Goal: Task Accomplishment & Management: Complete application form

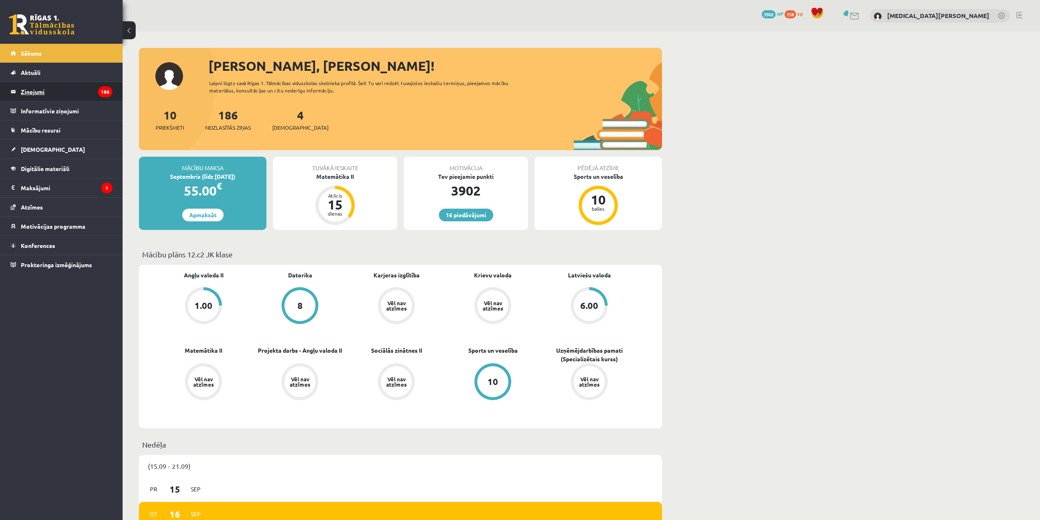
click at [65, 95] on legend "Ziņojumi 186" at bounding box center [67, 91] width 92 height 19
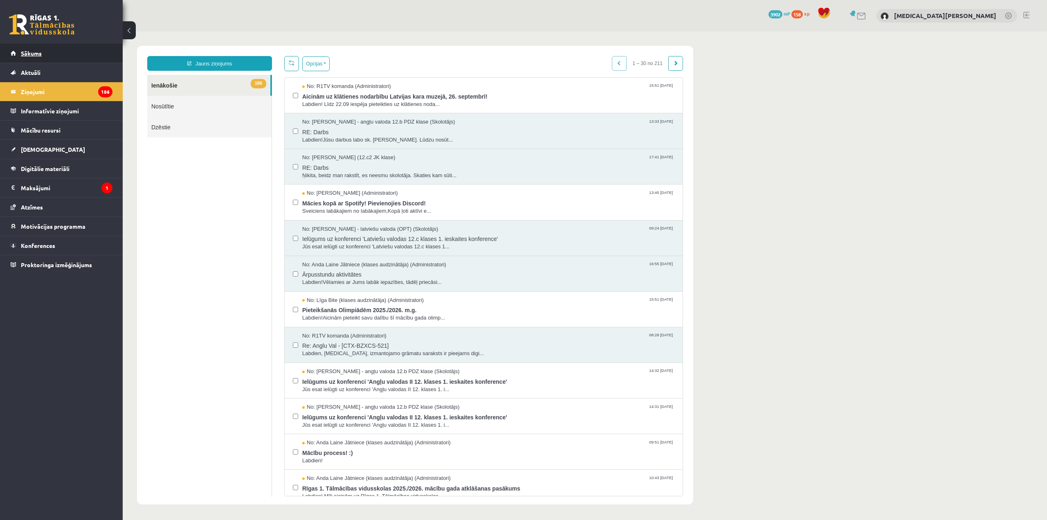
click at [55, 54] on link "Sākums" at bounding box center [62, 53] width 102 height 19
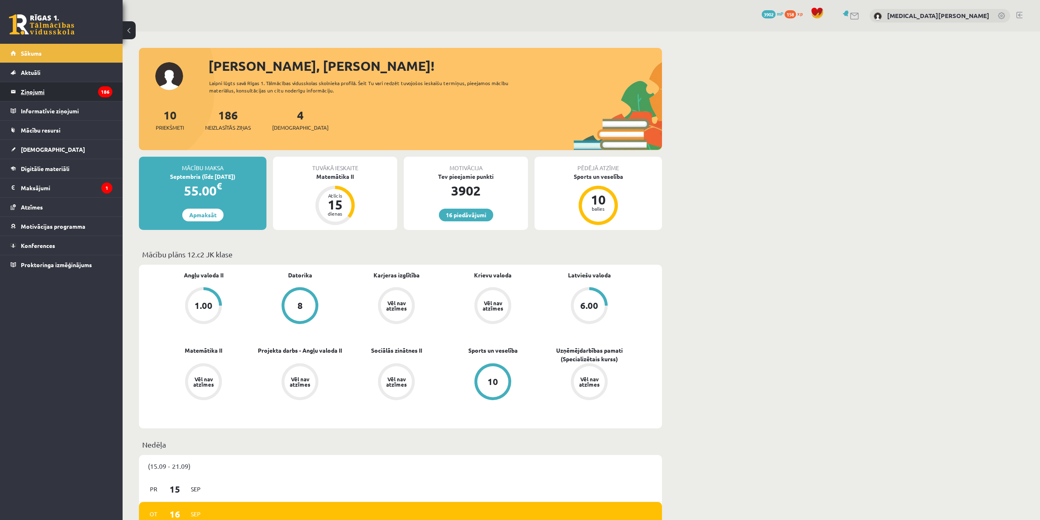
click at [75, 92] on legend "Ziņojumi 186" at bounding box center [67, 91] width 92 height 19
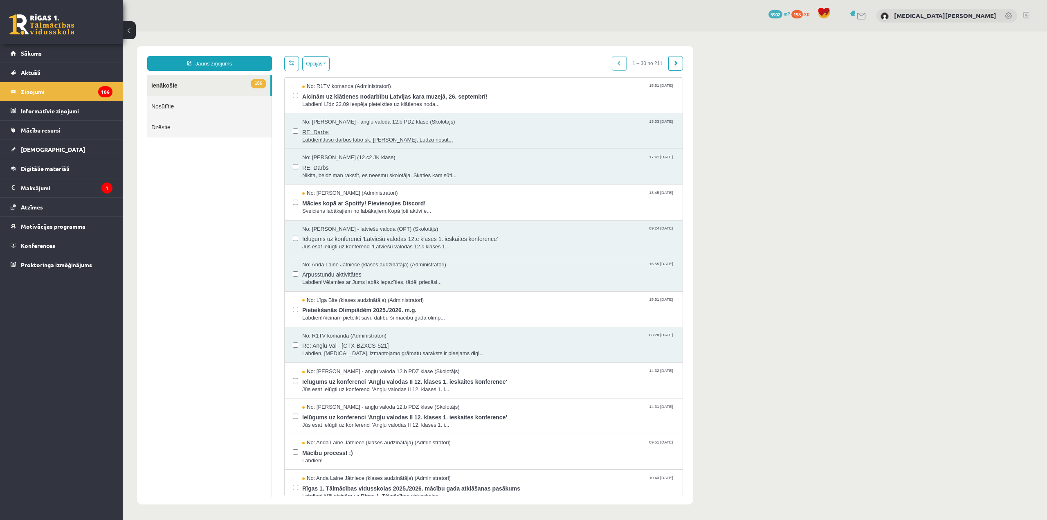
click at [367, 124] on span "No: Agnese Vaškūna - angļu valoda 12.b PDZ klase (Skolotājs)" at bounding box center [378, 122] width 153 height 8
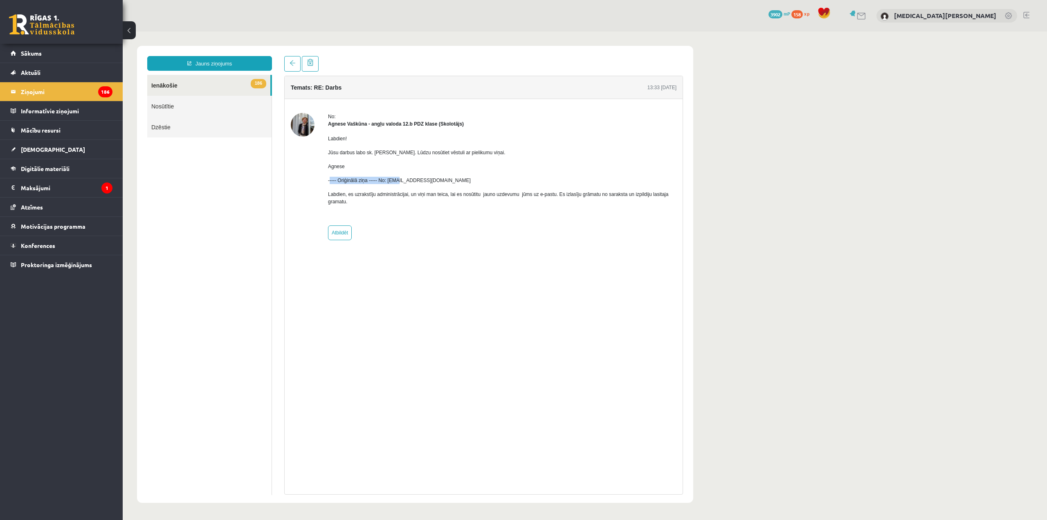
drag, startPoint x: 330, startPoint y: 183, endPoint x: 355, endPoint y: 138, distance: 51.3
click at [396, 173] on div "Labdien! Jūsu darbus labo sk. Katrīne Laizāne. Lūdzu nosūtiet vēstuli ar pielik…" at bounding box center [502, 174] width 348 height 92
click at [161, 103] on link "Nosūtītie" at bounding box center [209, 106] width 124 height 21
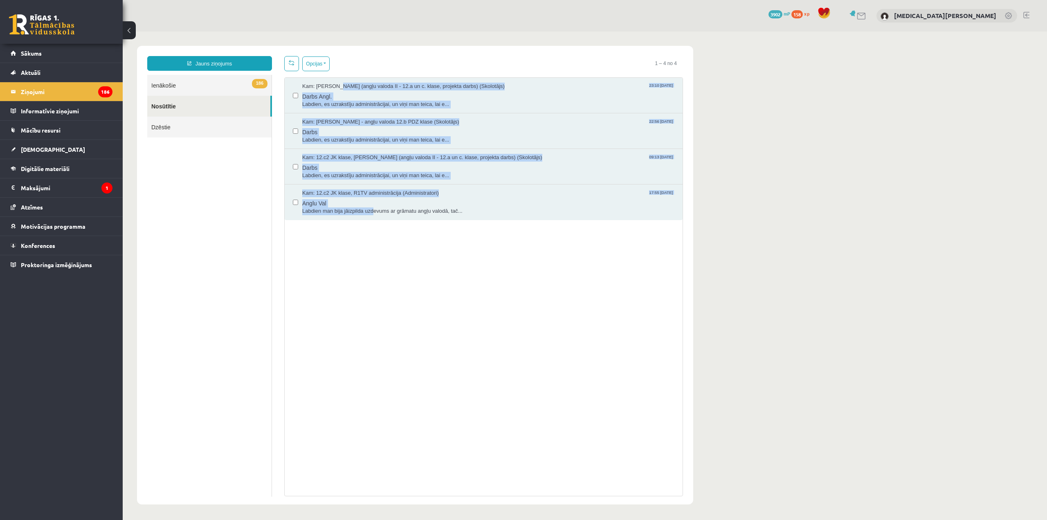
drag, startPoint x: 372, startPoint y: 238, endPoint x: 223, endPoint y: 110, distance: 196.3
click at [318, 80] on div "Kam: Katrīne Laizāne (angļu valoda II - 12.a un c. klase, projekta darbs) (Skol…" at bounding box center [483, 286] width 399 height 419
click at [213, 85] on link "186 Ienākošie" at bounding box center [209, 85] width 124 height 21
click at [213, 86] on link "186 Ienākošie" at bounding box center [209, 85] width 124 height 21
click at [231, 63] on link "Jauns ziņojums" at bounding box center [209, 63] width 125 height 15
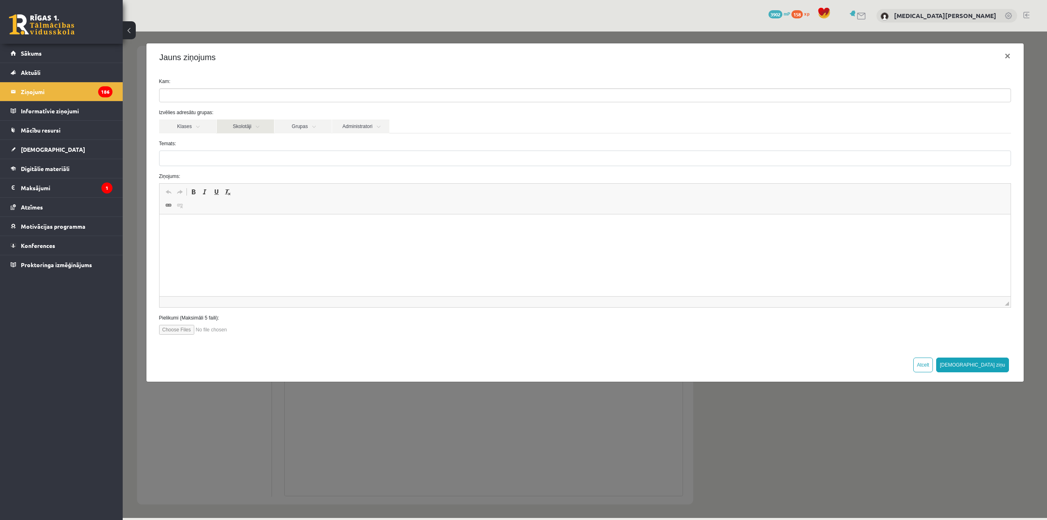
click at [235, 126] on link "Skolotāji" at bounding box center [245, 126] width 57 height 14
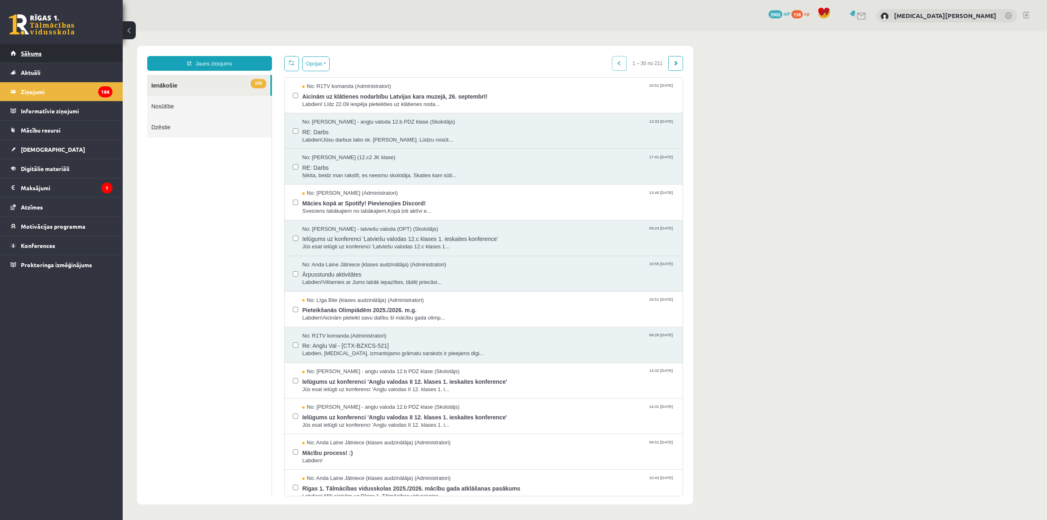
click at [58, 49] on link "Sākums" at bounding box center [62, 53] width 102 height 19
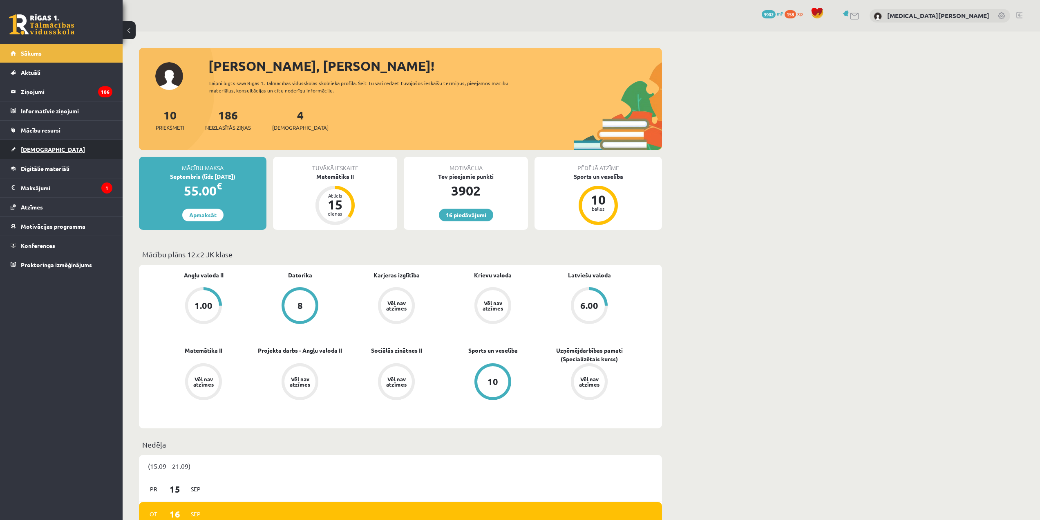
click at [46, 141] on link "[DEMOGRAPHIC_DATA]" at bounding box center [62, 149] width 102 height 19
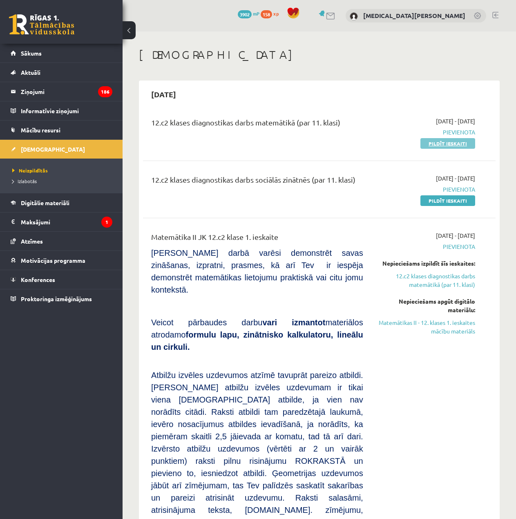
click at [453, 145] on link "Pildīt ieskaiti" at bounding box center [448, 143] width 55 height 11
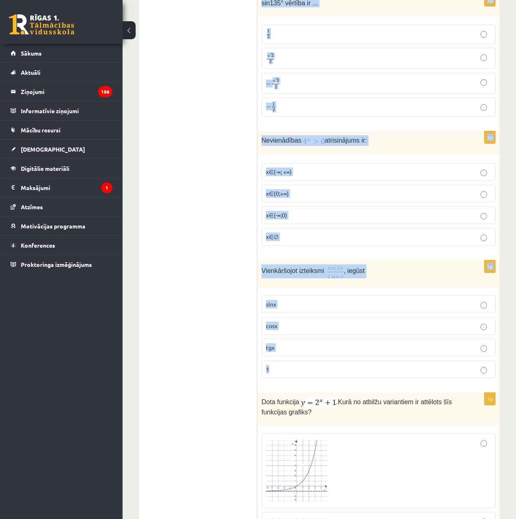
scroll to position [327, 0]
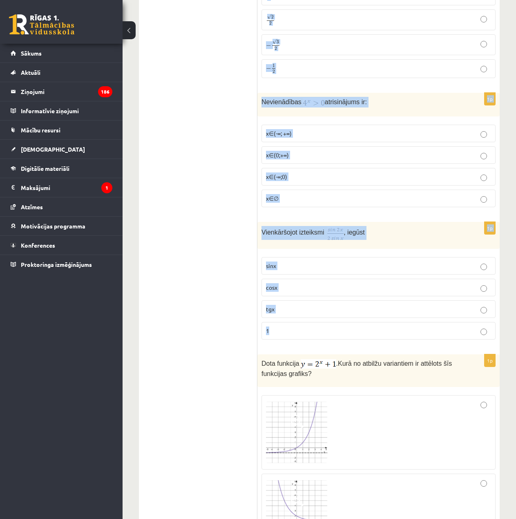
drag, startPoint x: 260, startPoint y: 162, endPoint x: 430, endPoint y: 333, distance: 241.7
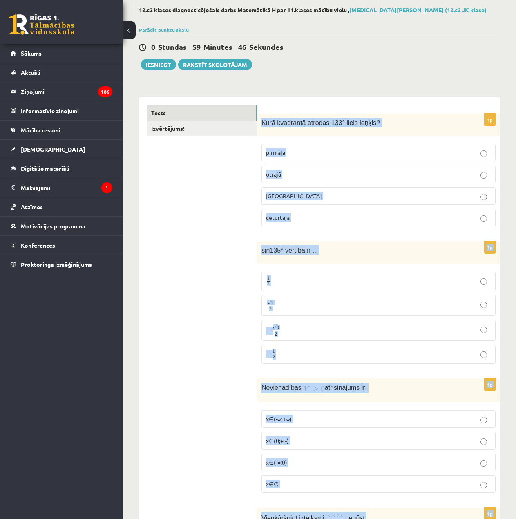
scroll to position [41, 0]
click at [284, 123] on span "Kurā kvadrantā atrodas 133° liels leņķis?" at bounding box center [321, 123] width 119 height 7
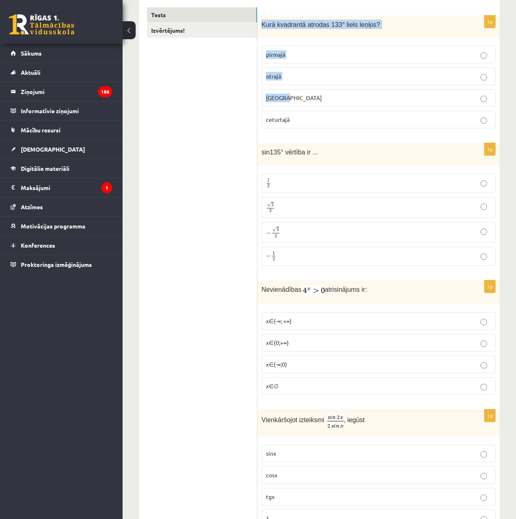
scroll to position [82, 0]
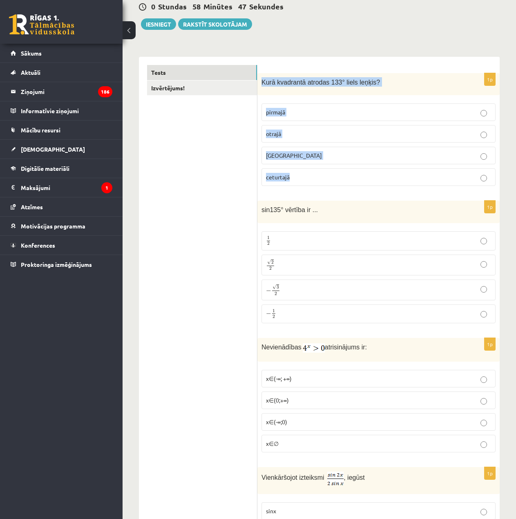
drag, startPoint x: 265, startPoint y: 79, endPoint x: 369, endPoint y: 179, distance: 144.3
click at [369, 179] on div "1p Kurā kvadrantā atrodas 133° liels leņķis? pirmajā otrajā trešajā ceturtajā" at bounding box center [379, 133] width 242 height 120
copy div "Kurā kvadrantā atrodas 133° liels leņķis? pirmajā otrajā trešajā ceturtajā"
click at [321, 80] on span "Kurā kvadrantā atrodas 133° liels leņķis?" at bounding box center [321, 82] width 119 height 7
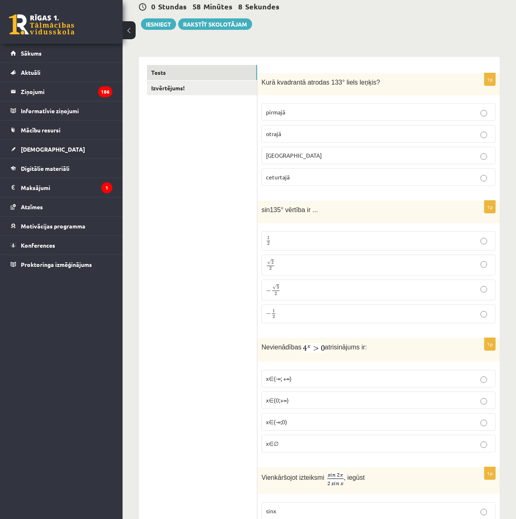
click at [294, 134] on p "otrajā" at bounding box center [378, 134] width 225 height 9
click at [260, 212] on div "sin135° vērtība ir ..." at bounding box center [379, 212] width 242 height 22
click at [299, 267] on p "√ 2 2 2 2" at bounding box center [378, 265] width 225 height 12
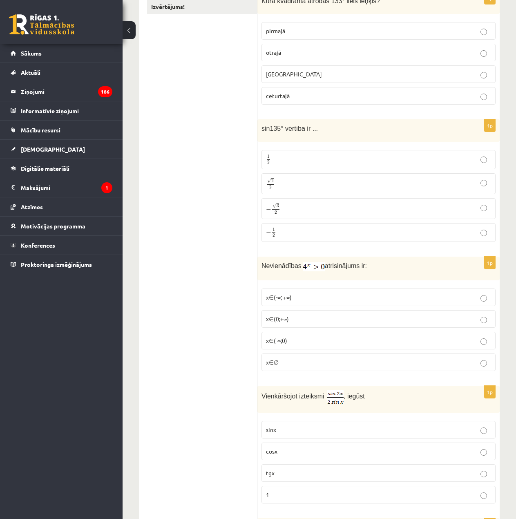
scroll to position [164, 0]
click at [380, 305] on label "x∈(-∞; +∞)" at bounding box center [379, 297] width 234 height 18
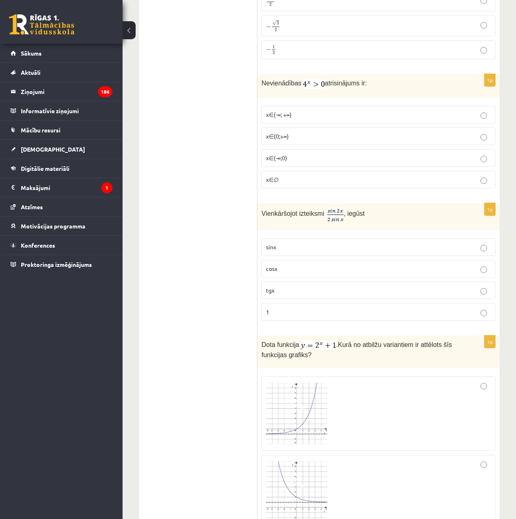
scroll to position [368, 0]
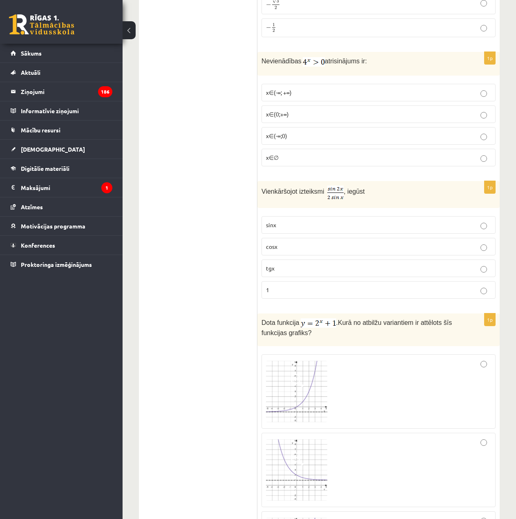
drag, startPoint x: 403, startPoint y: 272, endPoint x: 399, endPoint y: 271, distance: 4.6
click at [402, 272] on p "tgx" at bounding box center [378, 268] width 225 height 9
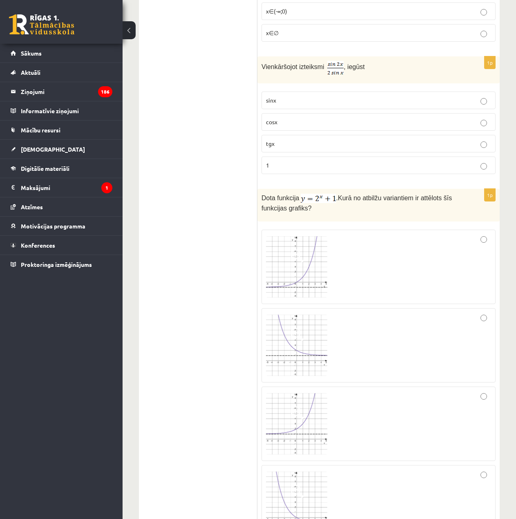
scroll to position [531, 0]
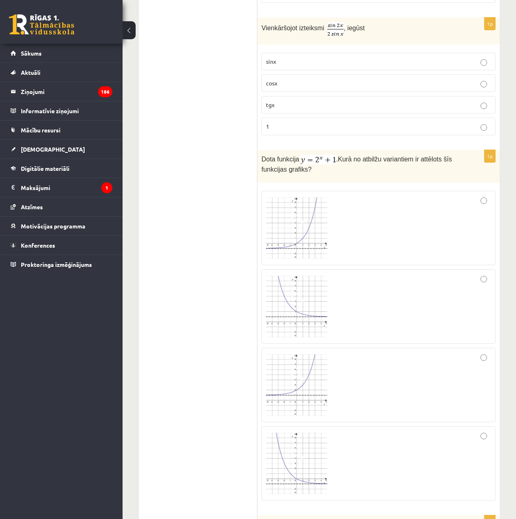
click at [287, 217] on img at bounding box center [296, 227] width 61 height 61
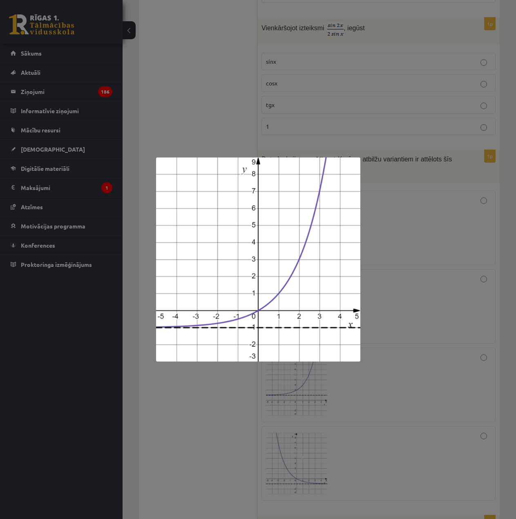
click at [399, 248] on div at bounding box center [258, 259] width 516 height 519
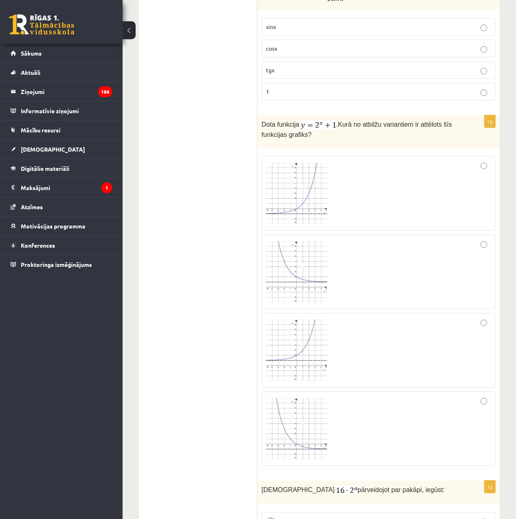
scroll to position [572, 0]
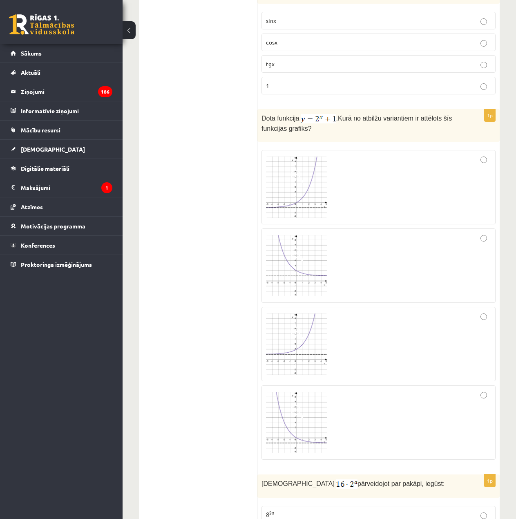
click at [302, 164] on img at bounding box center [296, 187] width 61 height 61
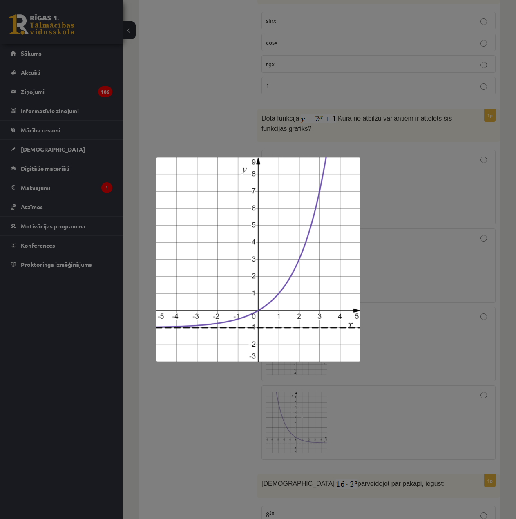
click at [443, 406] on div at bounding box center [258, 259] width 516 height 519
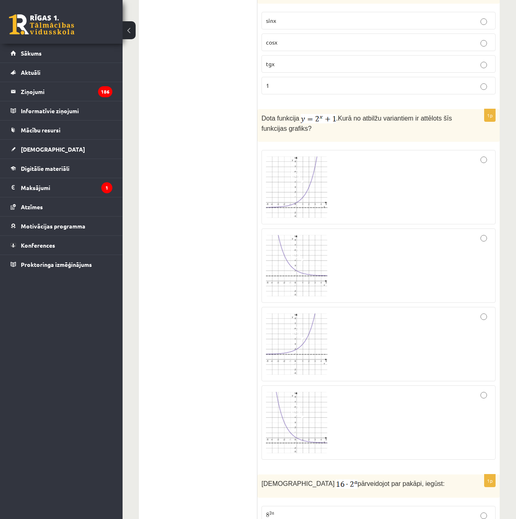
click at [305, 285] on img at bounding box center [296, 265] width 61 height 61
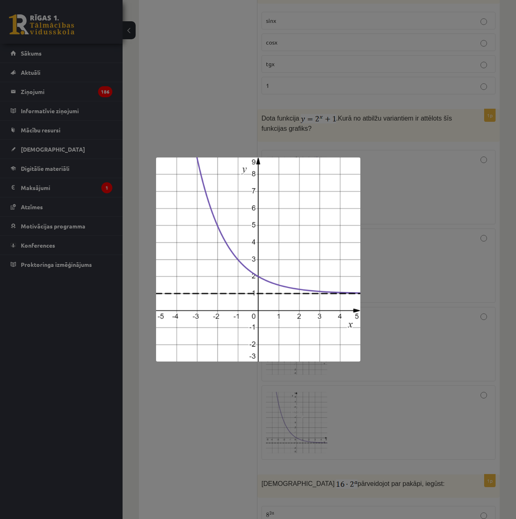
click at [381, 334] on div at bounding box center [258, 259] width 516 height 519
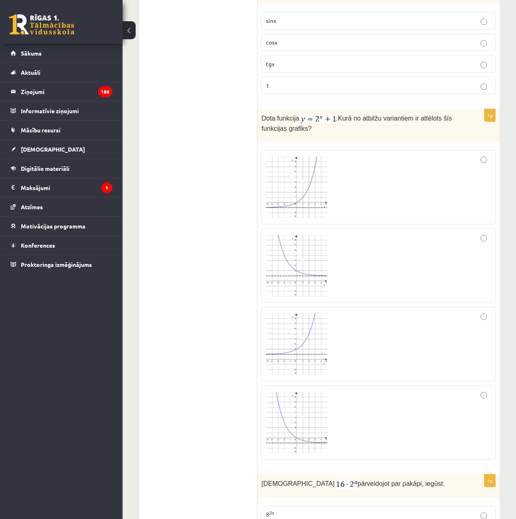
click at [300, 340] on img at bounding box center [296, 344] width 61 height 61
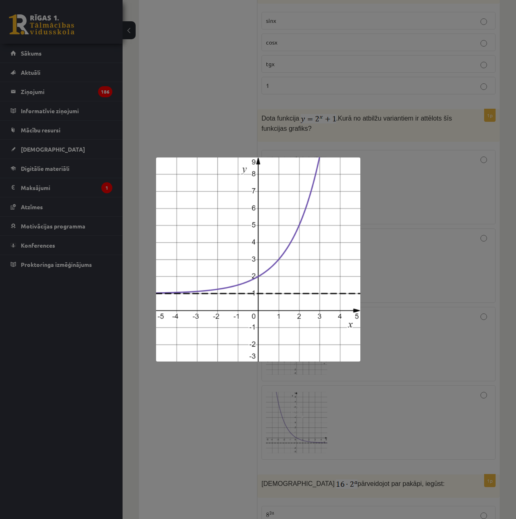
drag, startPoint x: 425, startPoint y: 345, endPoint x: 418, endPoint y: 345, distance: 6.5
click at [425, 345] on div at bounding box center [258, 259] width 516 height 519
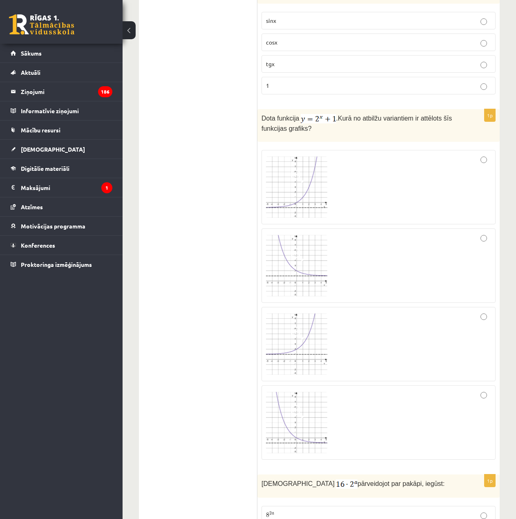
click at [278, 377] on label at bounding box center [379, 344] width 234 height 74
click at [296, 410] on span at bounding box center [297, 411] width 13 height 13
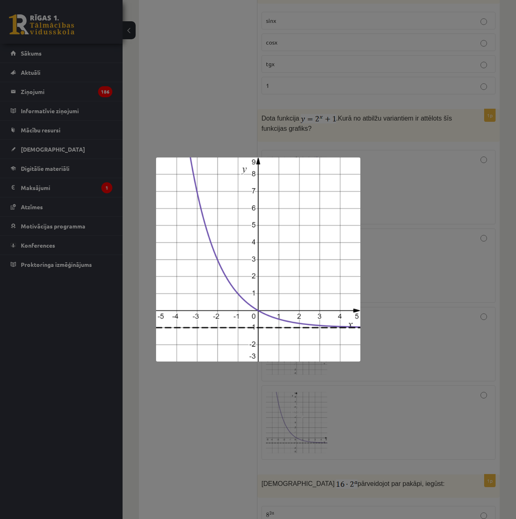
click at [435, 225] on div at bounding box center [258, 259] width 516 height 519
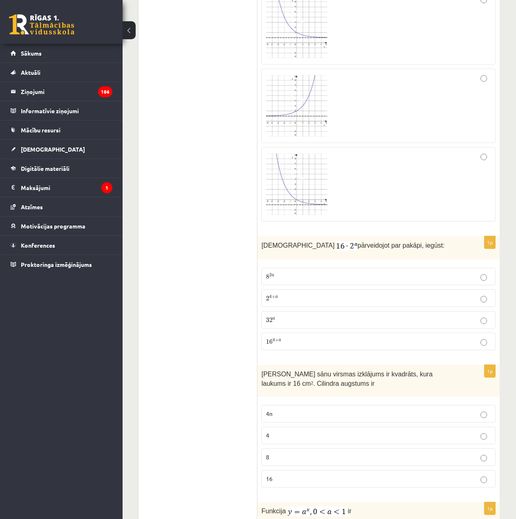
scroll to position [818, 0]
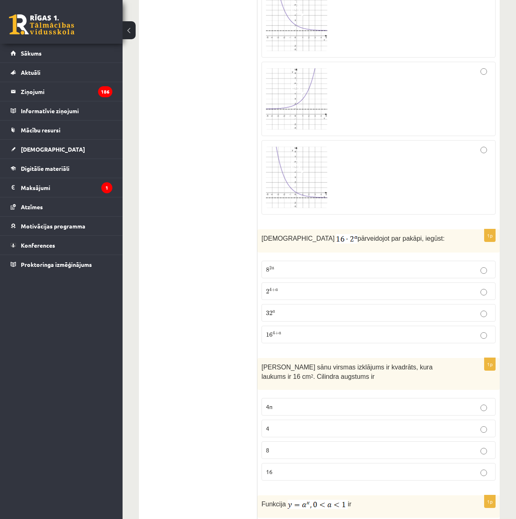
click at [373, 289] on p "2 4 + a 2 4 + a" at bounding box center [378, 291] width 225 height 9
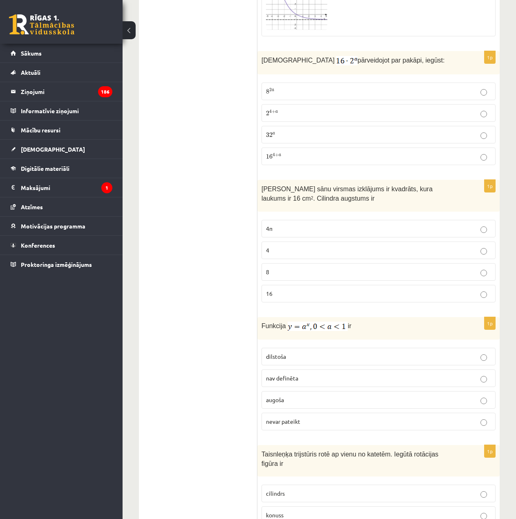
scroll to position [1022, 0]
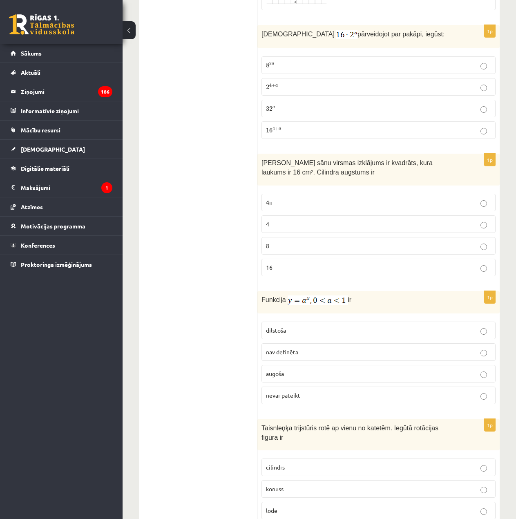
click at [392, 238] on label "8" at bounding box center [379, 246] width 234 height 18
click at [401, 227] on p "4" at bounding box center [378, 224] width 225 height 9
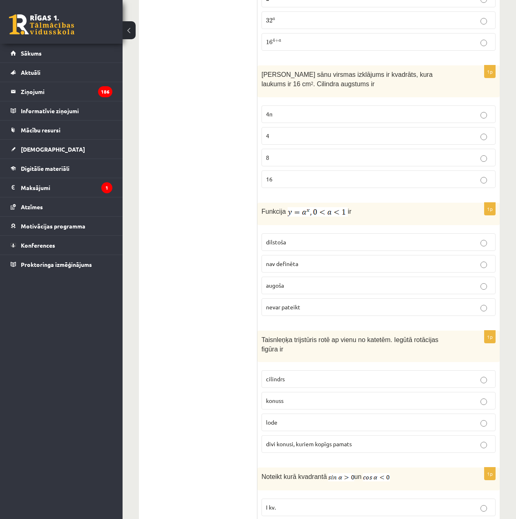
scroll to position [1145, 0]
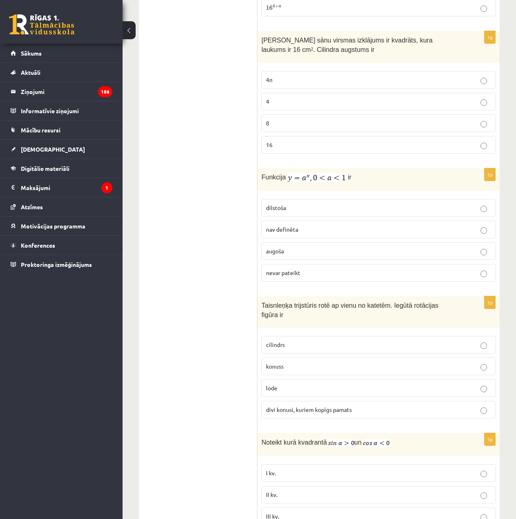
click at [300, 213] on label "dilstoša" at bounding box center [379, 208] width 234 height 18
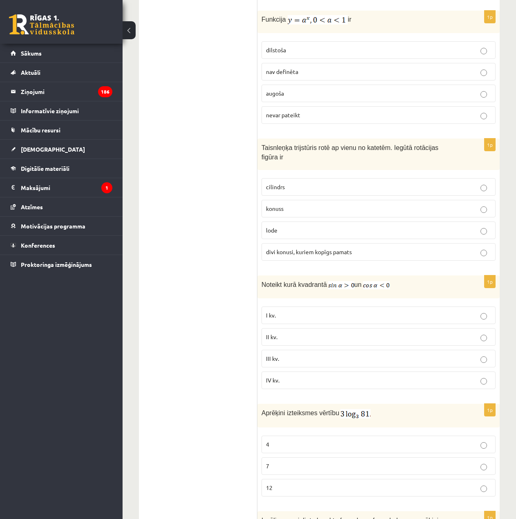
scroll to position [1308, 0]
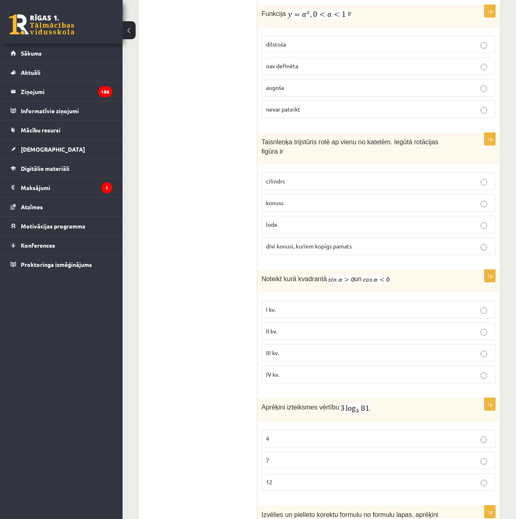
click at [333, 199] on label "konuss" at bounding box center [379, 203] width 234 height 18
click at [355, 327] on p "II kv." at bounding box center [378, 331] width 225 height 9
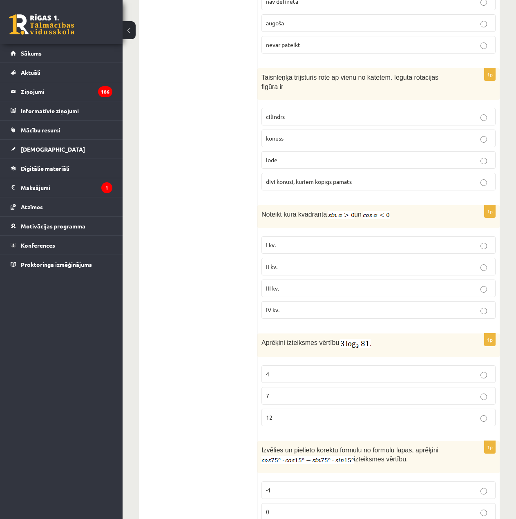
scroll to position [1390, 0]
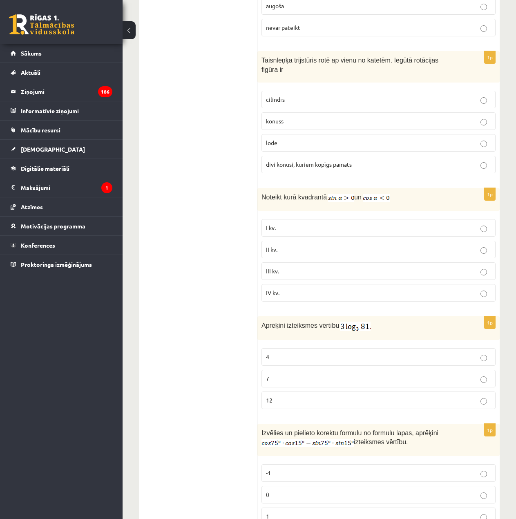
click at [285, 396] on p "12" at bounding box center [378, 400] width 225 height 9
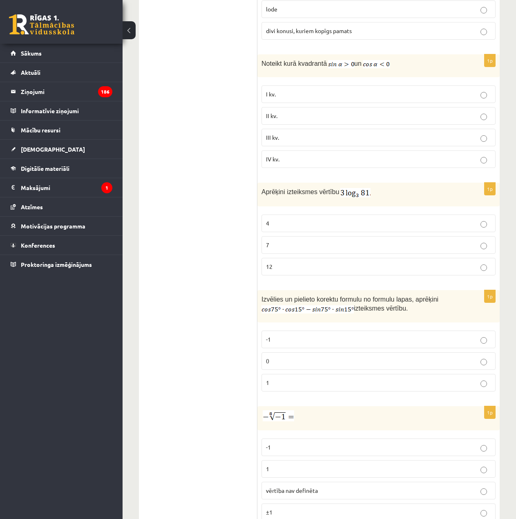
scroll to position [1554, 0]
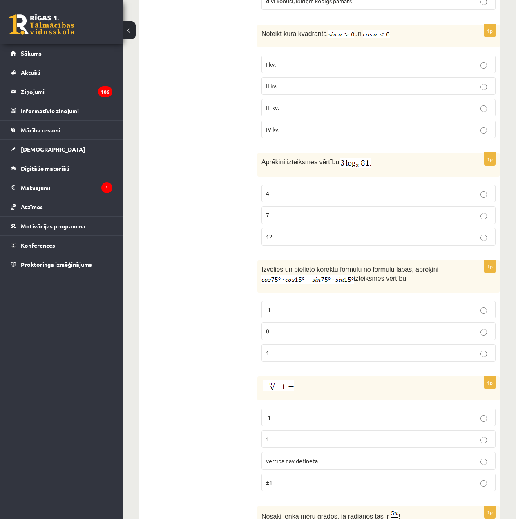
click at [380, 326] on label "0" at bounding box center [379, 332] width 234 height 18
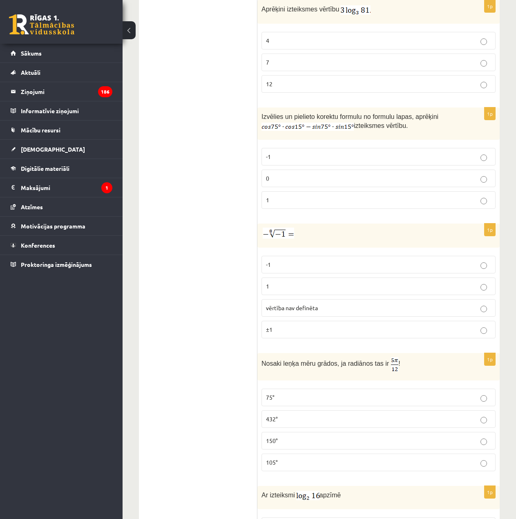
scroll to position [1717, 0]
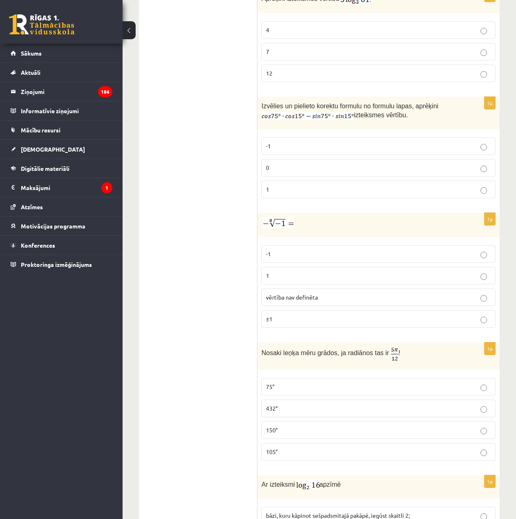
click at [363, 293] on p "vērtība nav definēta" at bounding box center [378, 297] width 225 height 9
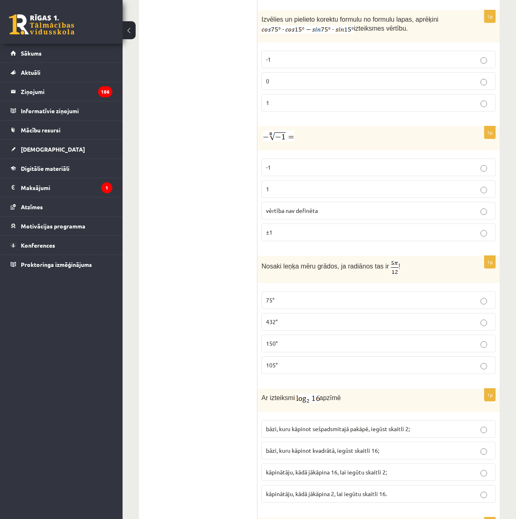
scroll to position [1840, 0]
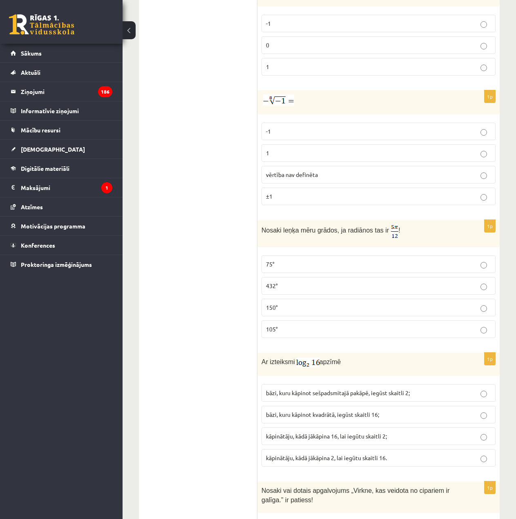
click at [284, 260] on p "75°" at bounding box center [378, 264] width 225 height 9
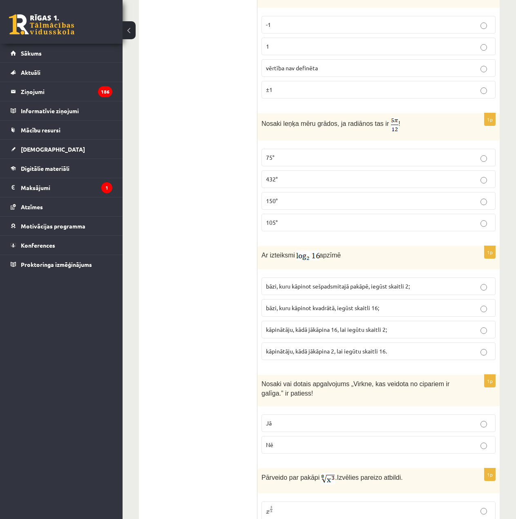
scroll to position [1962, 0]
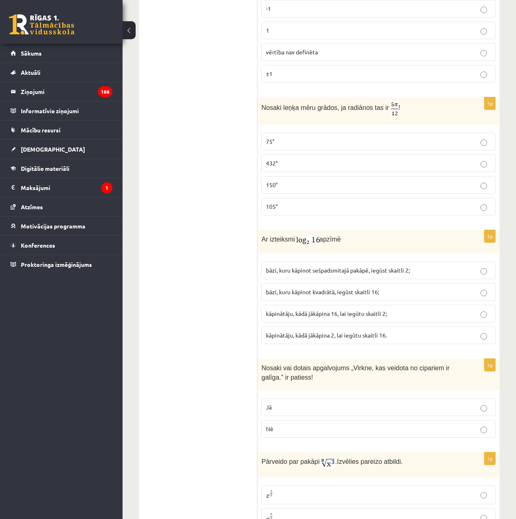
click at [356, 332] on span "kāpinātāju, kādā jākāpina 2, lai iegūtu skaitli 16." at bounding box center [326, 335] width 121 height 7
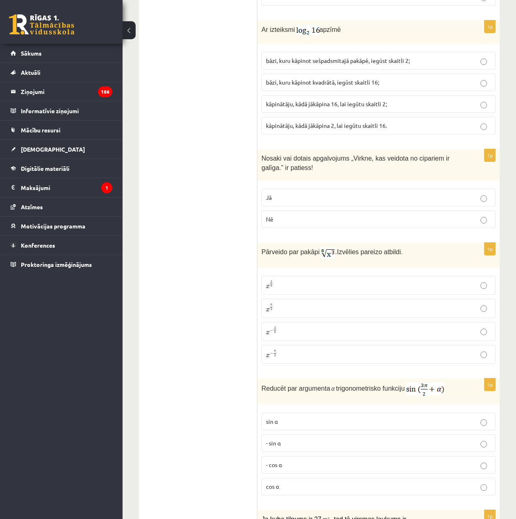
scroll to position [2167, 0]
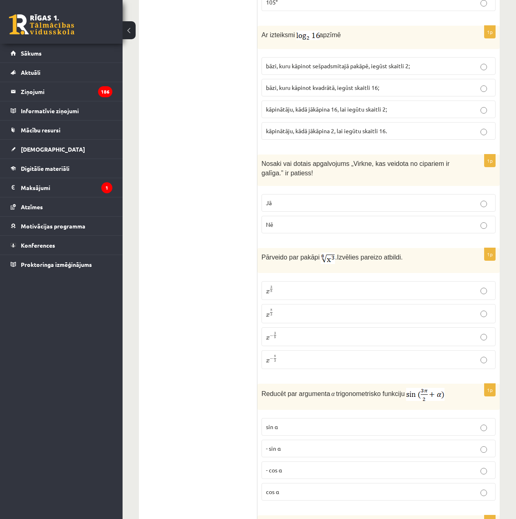
click at [343, 199] on p "Jā" at bounding box center [378, 203] width 225 height 9
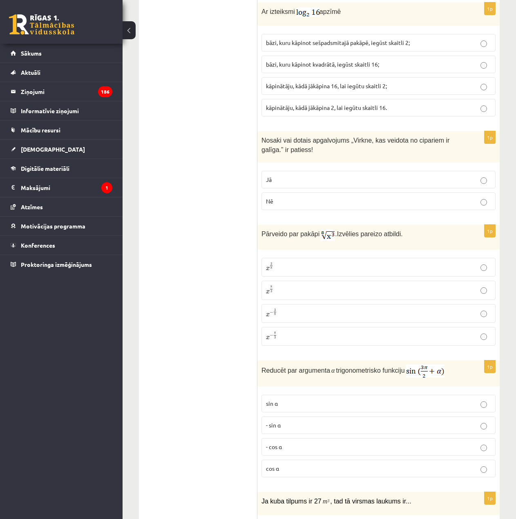
scroll to position [2249, 0]
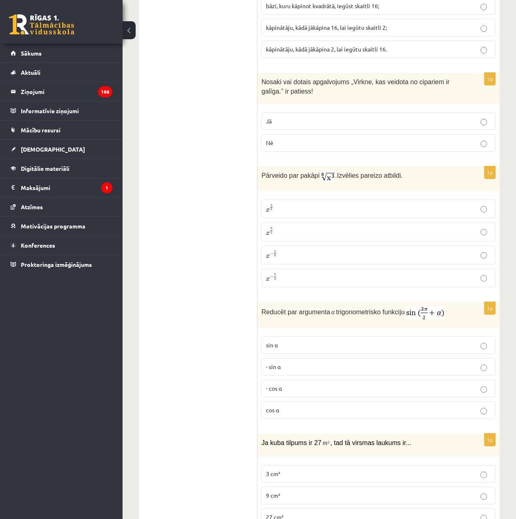
click at [316, 227] on p "x 8 3 x 8 3" at bounding box center [378, 232] width 225 height 10
click at [311, 250] on p "x − 3 8 x − 3 8" at bounding box center [378, 255] width 225 height 10
click at [314, 204] on p "x 3 8 x 3 8" at bounding box center [378, 209] width 225 height 10
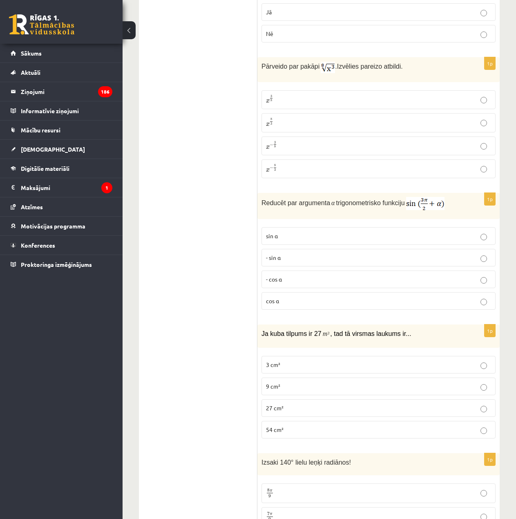
scroll to position [2376, 0]
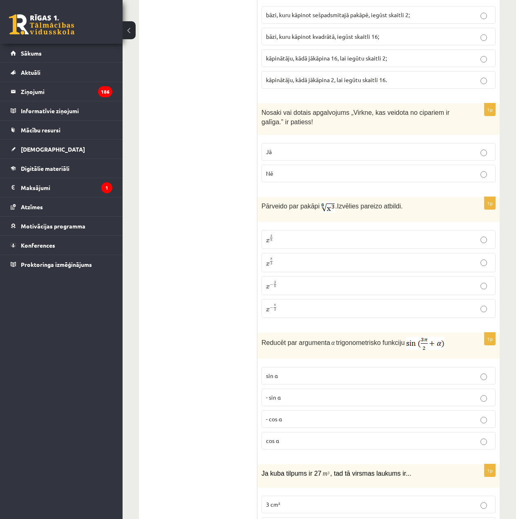
scroll to position [2213, 0]
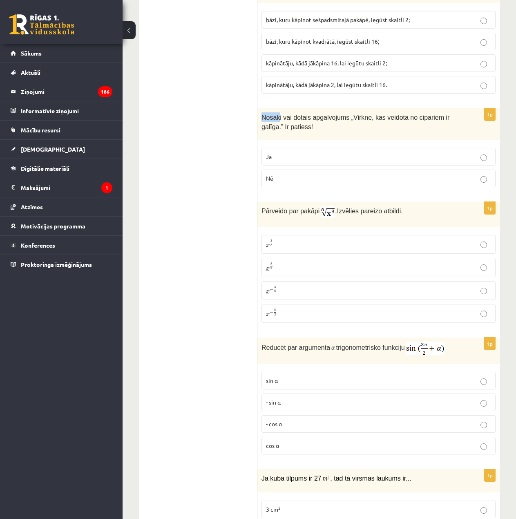
drag, startPoint x: 273, startPoint y: 105, endPoint x: 278, endPoint y: 107, distance: 5.9
click at [278, 112] on p "Nosaki vai dotais apgalvojums „ Virkne, kas veidota no cipariem ir galīga. ” ir…" at bounding box center [358, 121] width 193 height 18
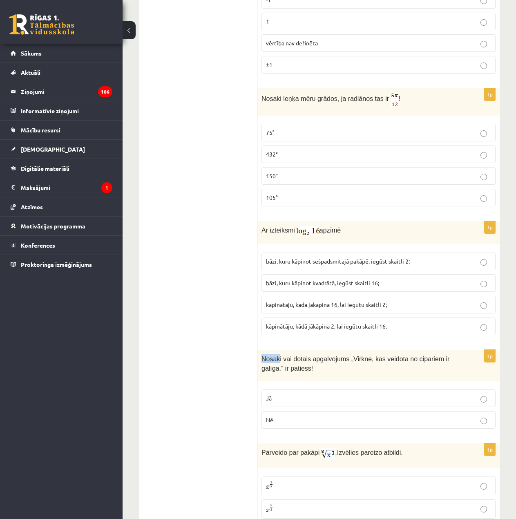
scroll to position [1968, 0]
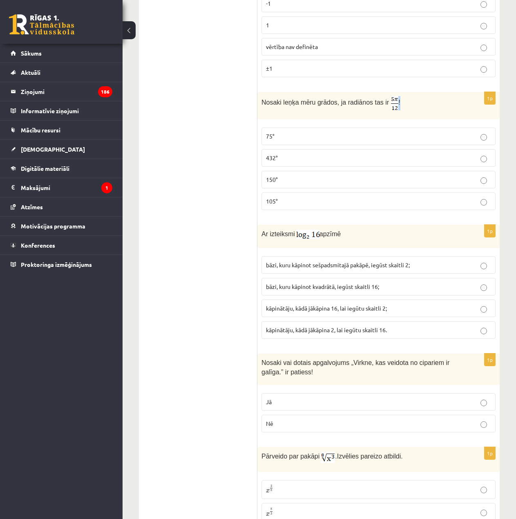
click at [388, 96] on p "Nosaki leņķa mēru grādos, ja radiānos tas ir !" at bounding box center [358, 103] width 193 height 14
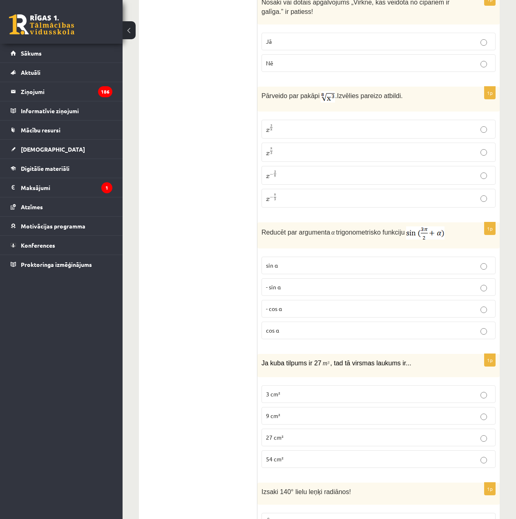
scroll to position [2336, 0]
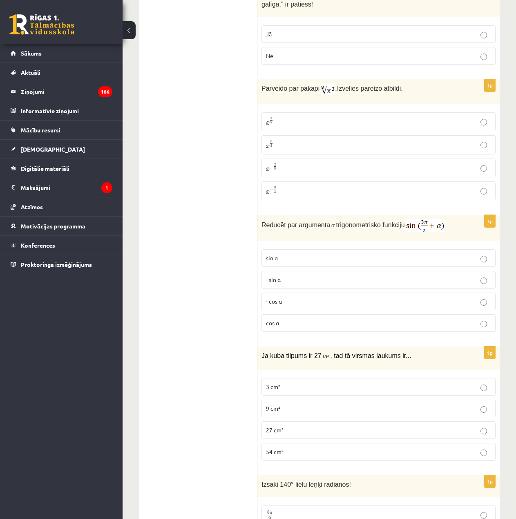
click at [282, 319] on p "cos⁡ α" at bounding box center [378, 323] width 225 height 9
click at [298, 297] on p "- cos ⁡α" at bounding box center [378, 301] width 225 height 9
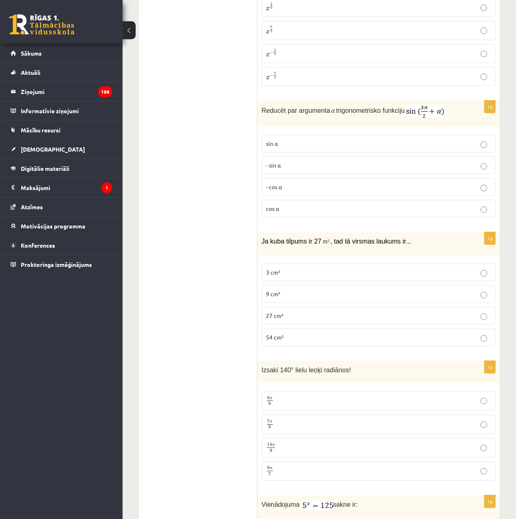
scroll to position [2458, 0]
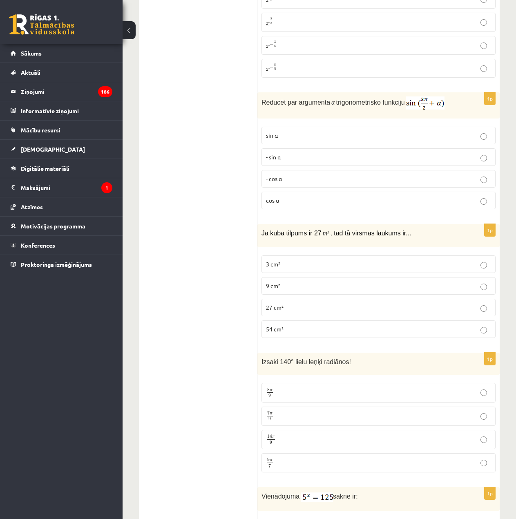
click at [407, 325] on p "54 cm²" at bounding box center [378, 329] width 225 height 9
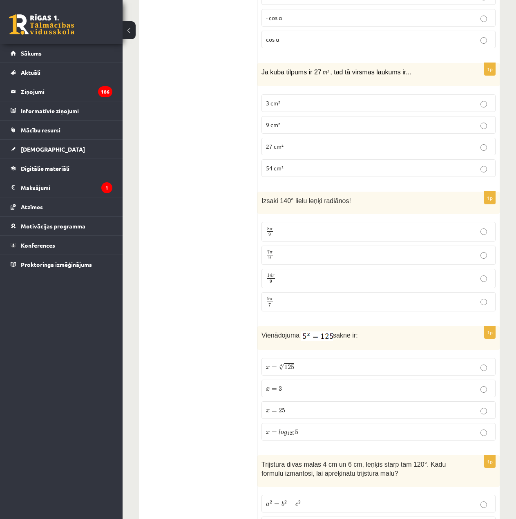
scroll to position [2622, 0]
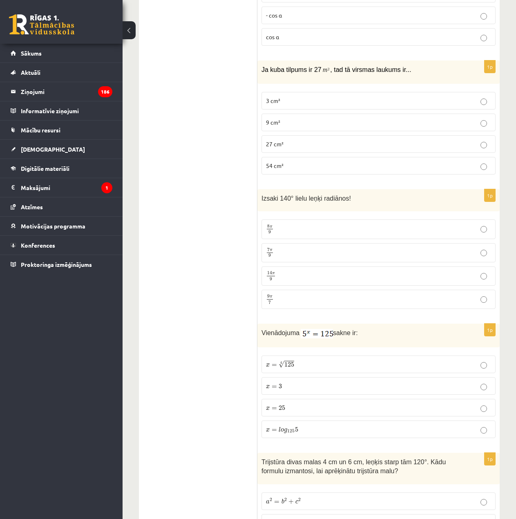
click at [308, 250] on label "7 π 9 7 π 9" at bounding box center [379, 252] width 234 height 19
click at [308, 382] on p "x = 3 x = 3" at bounding box center [378, 386] width 225 height 9
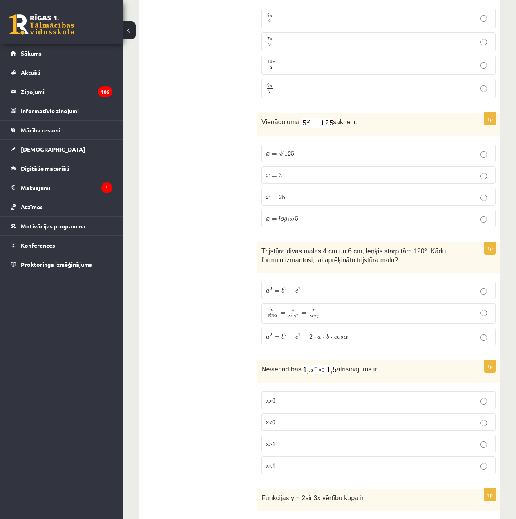
scroll to position [2861, 0]
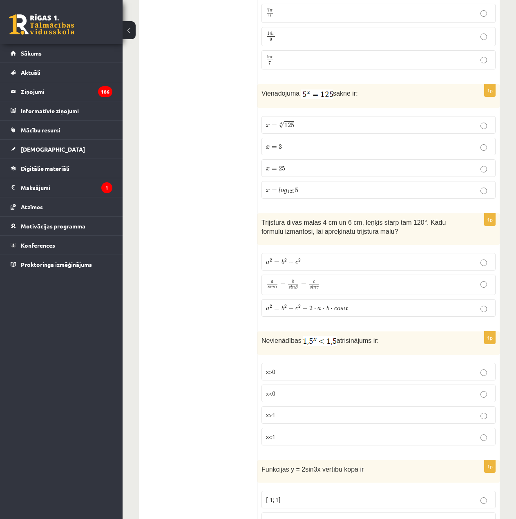
click at [350, 304] on p "a 2 = b 2 + c 2 − 2 ⋅ a ⋅ b ⋅ c o s α a 2 = b 2 + c 2 − 2 ⋅ a ⋅ b ⋅ c o s α" at bounding box center [378, 308] width 225 height 9
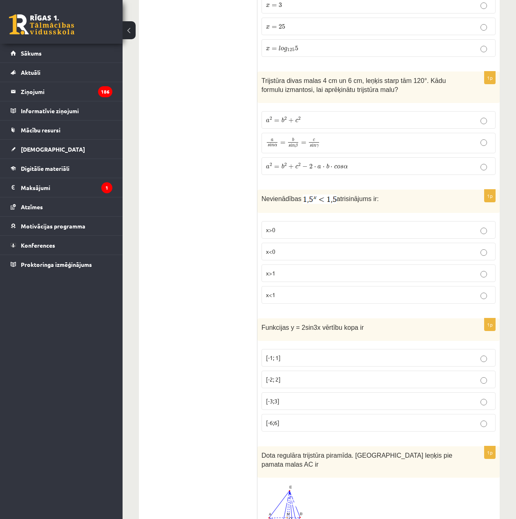
scroll to position [3025, 0]
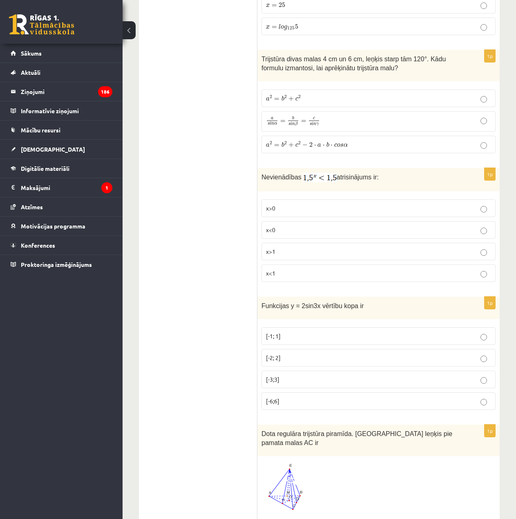
click at [336, 269] on p "x<1" at bounding box center [378, 273] width 225 height 9
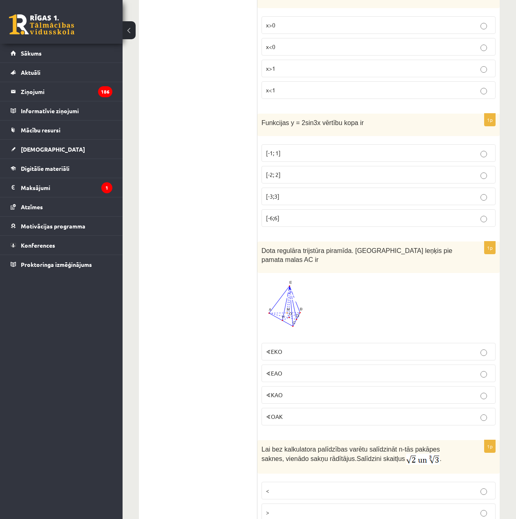
scroll to position [3229, 0]
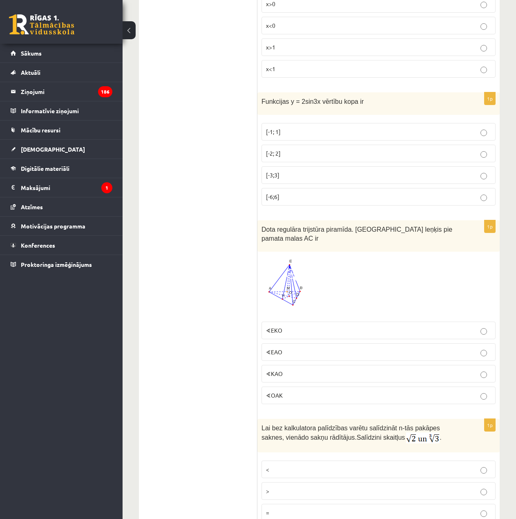
click at [294, 149] on p "[-2; 2]" at bounding box center [378, 153] width 225 height 9
click at [314, 326] on p "∢EKO" at bounding box center [378, 330] width 225 height 9
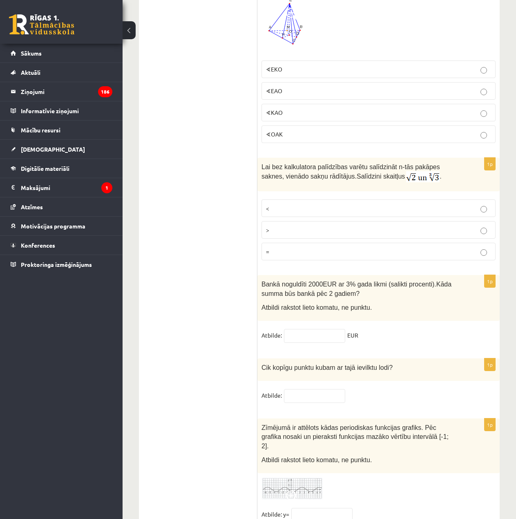
scroll to position [3515, 0]
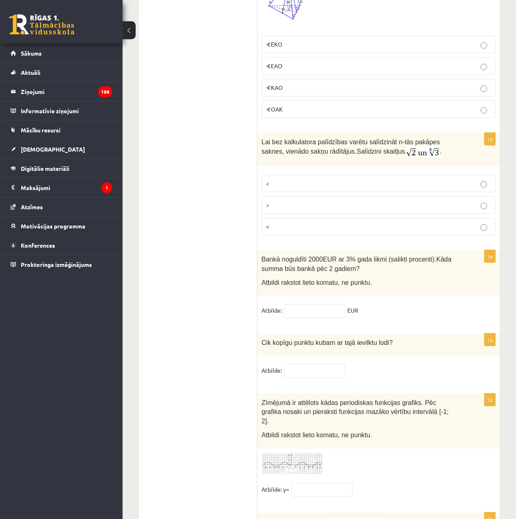
click at [302, 179] on p "<" at bounding box center [378, 183] width 225 height 9
click at [336, 308] on input "text" at bounding box center [314, 311] width 61 height 14
type input "*******"
click at [305, 364] on input "text" at bounding box center [314, 371] width 61 height 14
type input "*"
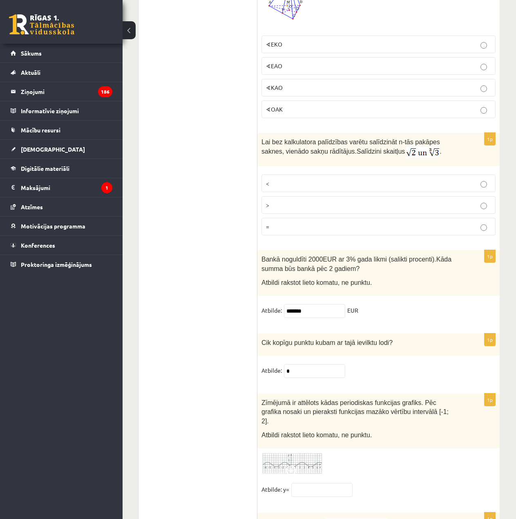
click at [387, 364] on fieldset "Atbilde: *" at bounding box center [379, 372] width 234 height 17
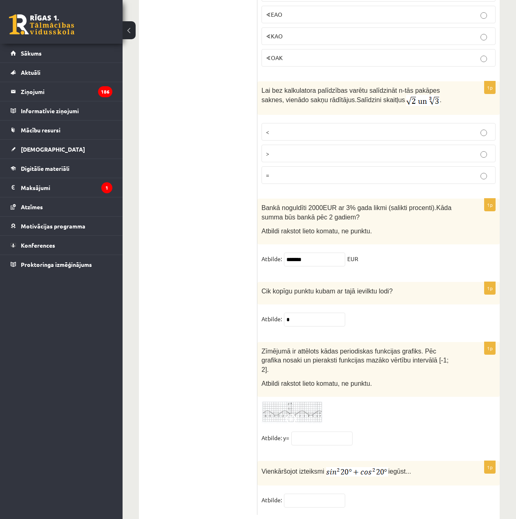
scroll to position [3572, 0]
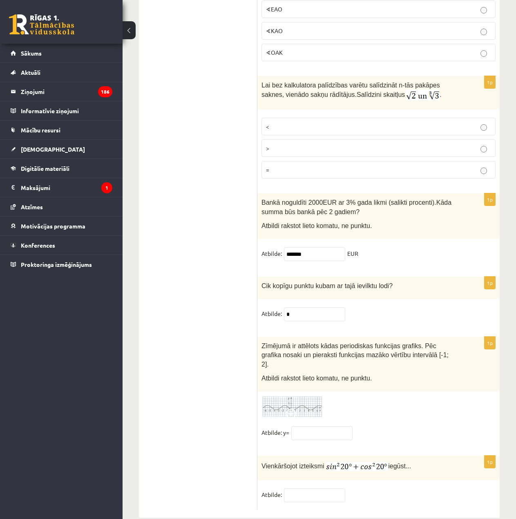
click at [285, 396] on img at bounding box center [292, 407] width 61 height 22
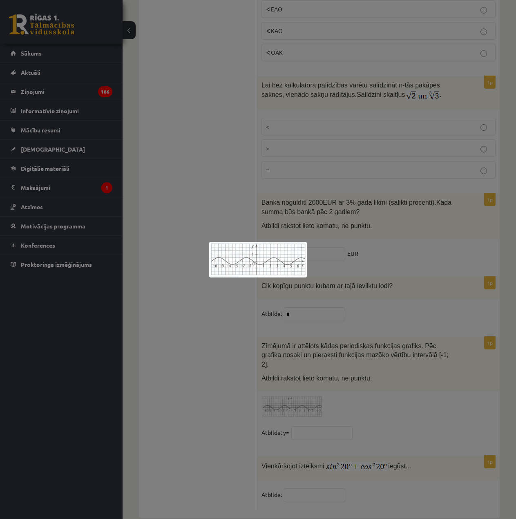
click at [376, 421] on div at bounding box center [258, 259] width 516 height 519
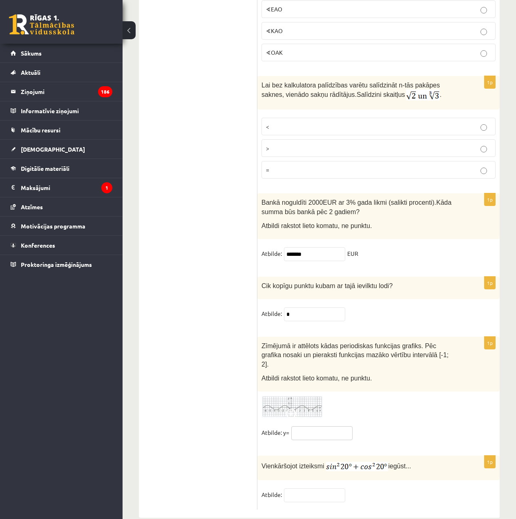
click at [341, 426] on input "text" at bounding box center [321, 433] width 61 height 14
type input "**"
click at [326, 489] on input "text" at bounding box center [314, 496] width 61 height 14
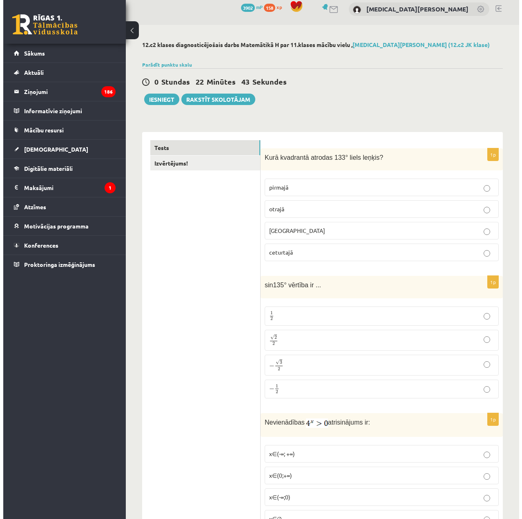
scroll to position [0, 0]
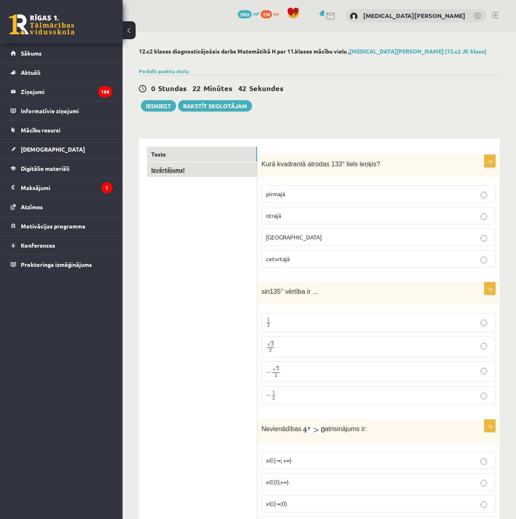
type input "*"
click at [185, 175] on link "Izvērtējums!" at bounding box center [202, 169] width 110 height 15
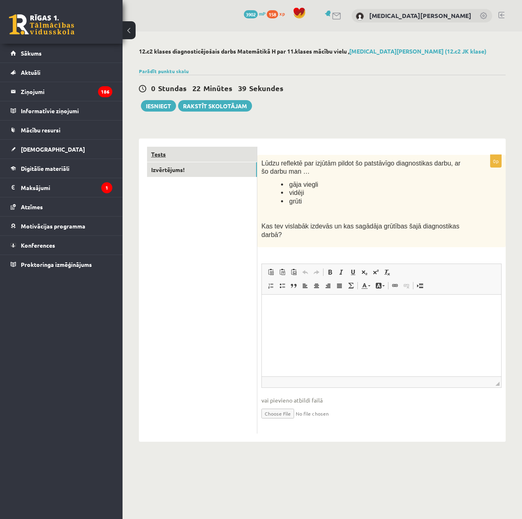
click at [189, 156] on link "Tests" at bounding box center [202, 154] width 110 height 15
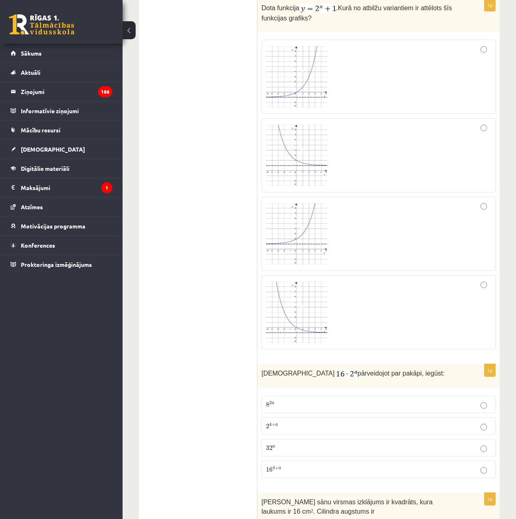
scroll to position [695, 0]
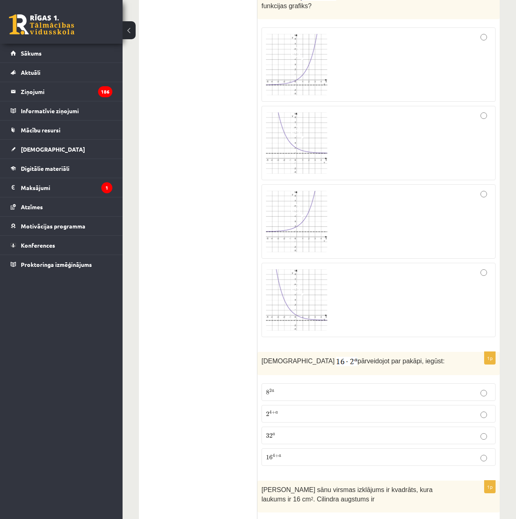
click at [390, 395] on p "8 2 a 8 2 a" at bounding box center [378, 392] width 225 height 9
click at [346, 411] on p "2 4 + a 2 4 + a" at bounding box center [378, 414] width 225 height 9
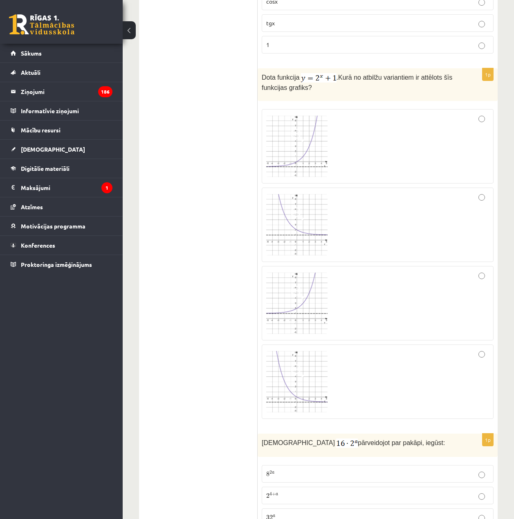
scroll to position [0, 0]
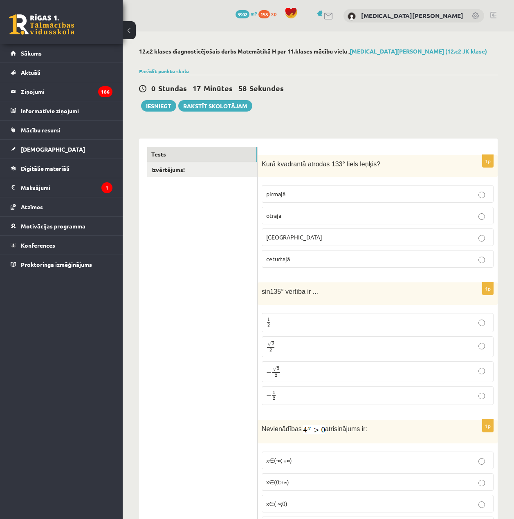
drag, startPoint x: 136, startPoint y: 104, endPoint x: 141, endPoint y: 104, distance: 4.5
click at [155, 104] on button "Iesniegt" at bounding box center [158, 105] width 35 height 11
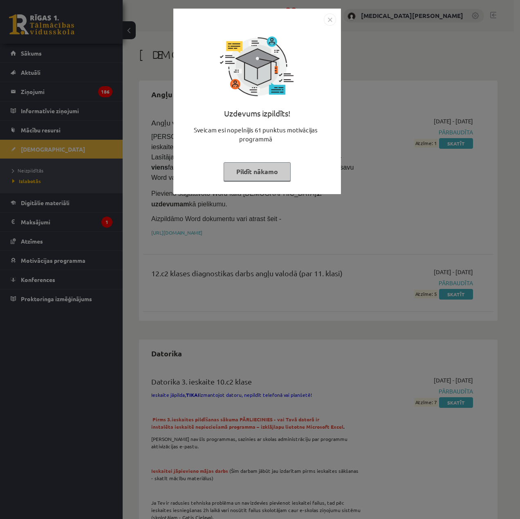
click at [265, 169] on button "Pildīt nākamo" at bounding box center [257, 171] width 67 height 19
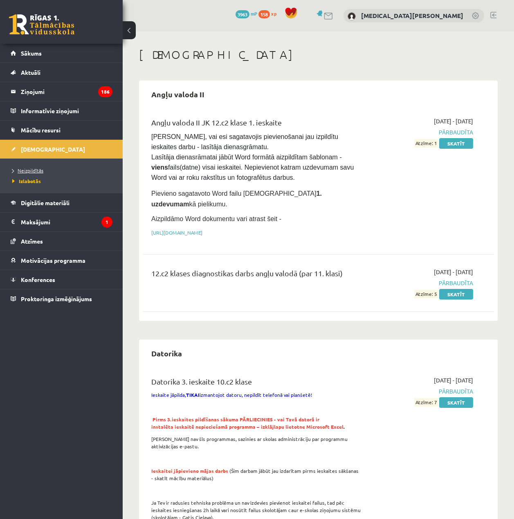
click at [33, 172] on span "Neizpildītās" at bounding box center [27, 170] width 31 height 7
